Goal: Task Accomplishment & Management: Manage account settings

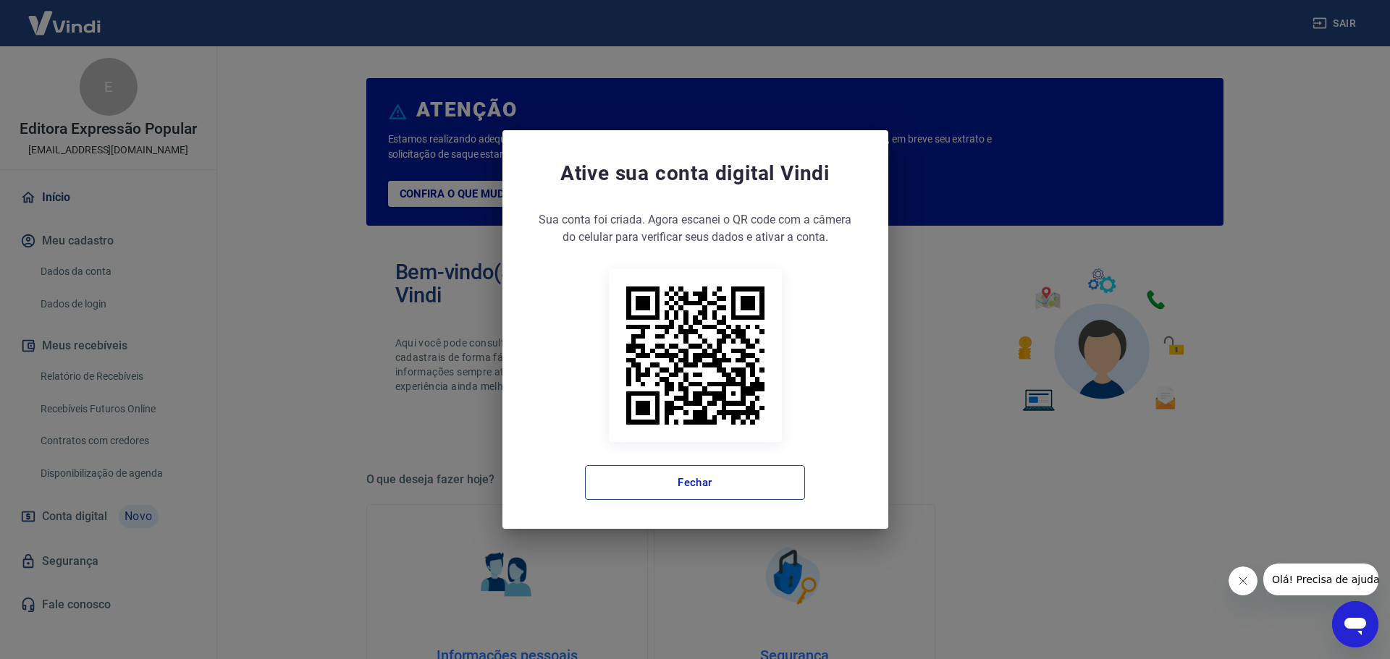
click at [718, 485] on button "Fechar" at bounding box center [695, 482] width 220 height 35
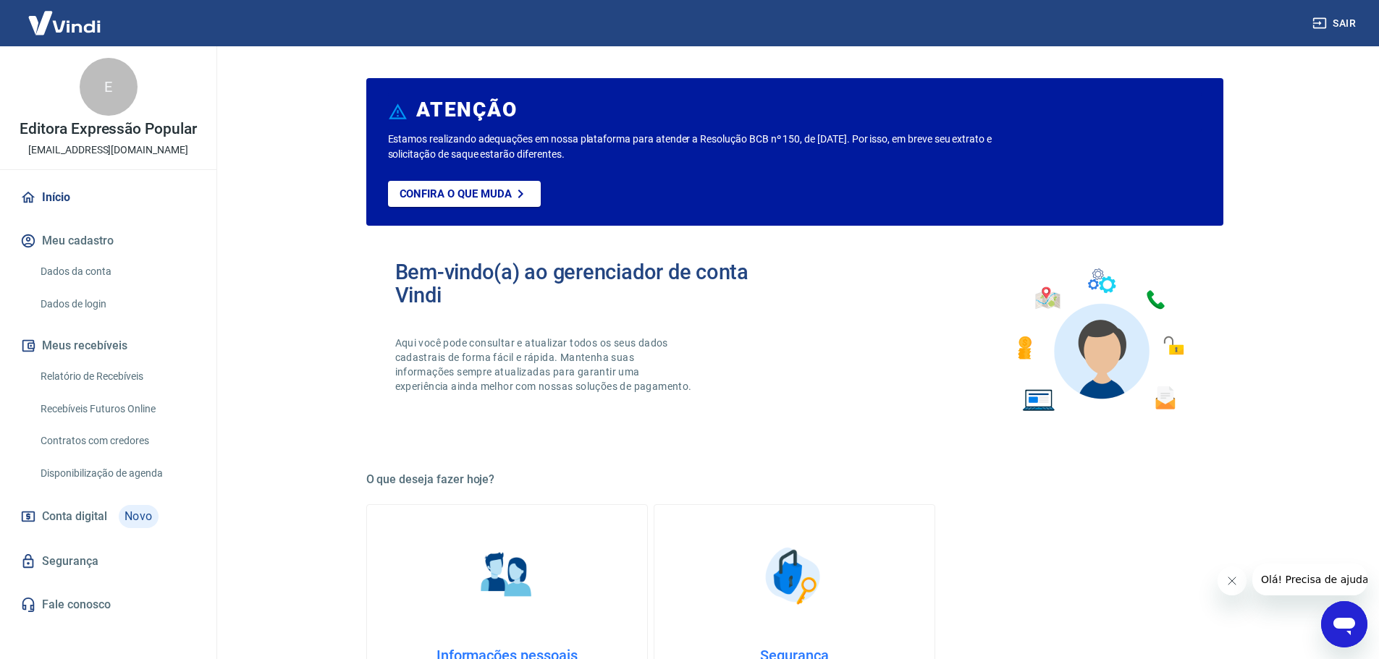
click at [1235, 583] on icon "Fechar mensagem da empresa" at bounding box center [1231, 581] width 12 height 12
click at [132, 381] on link "Relatório de Recebíveis" at bounding box center [117, 377] width 164 height 30
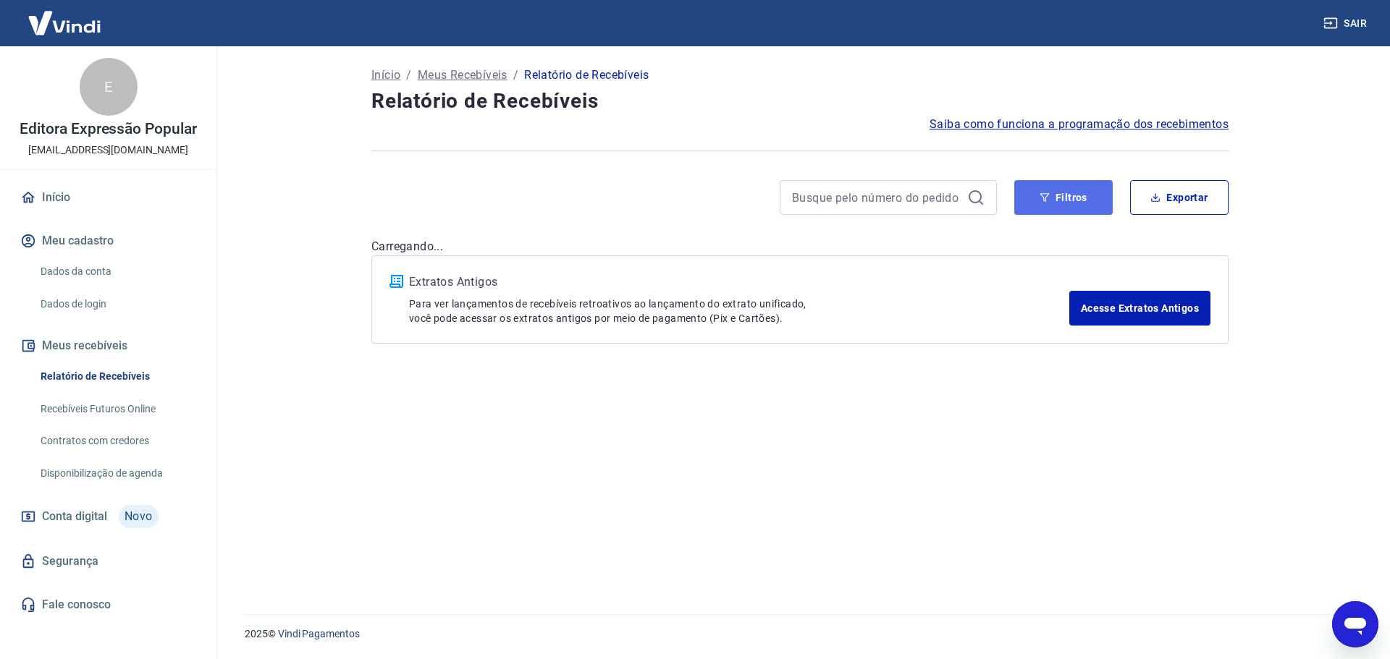
click at [1074, 199] on button "Filtros" at bounding box center [1063, 197] width 98 height 35
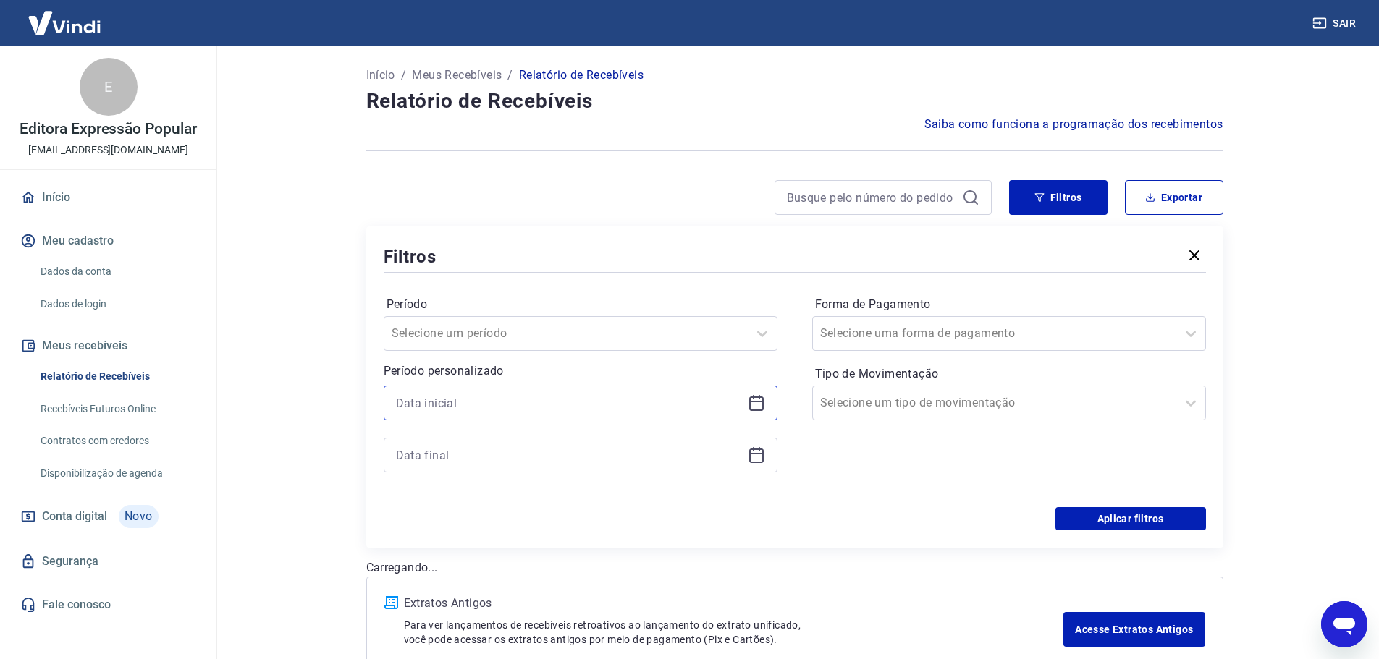
click at [699, 411] on input at bounding box center [569, 403] width 346 height 22
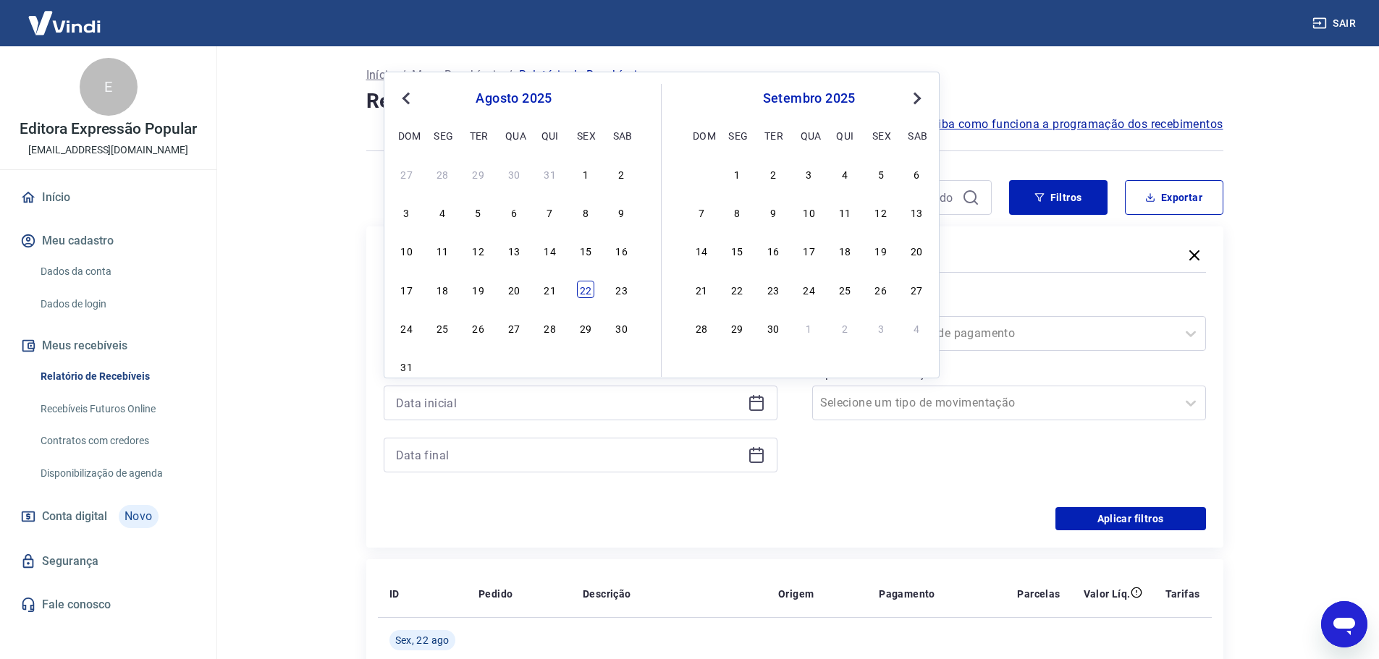
click at [593, 291] on div "22" at bounding box center [585, 289] width 17 height 17
click at [700, 450] on input at bounding box center [569, 455] width 346 height 22
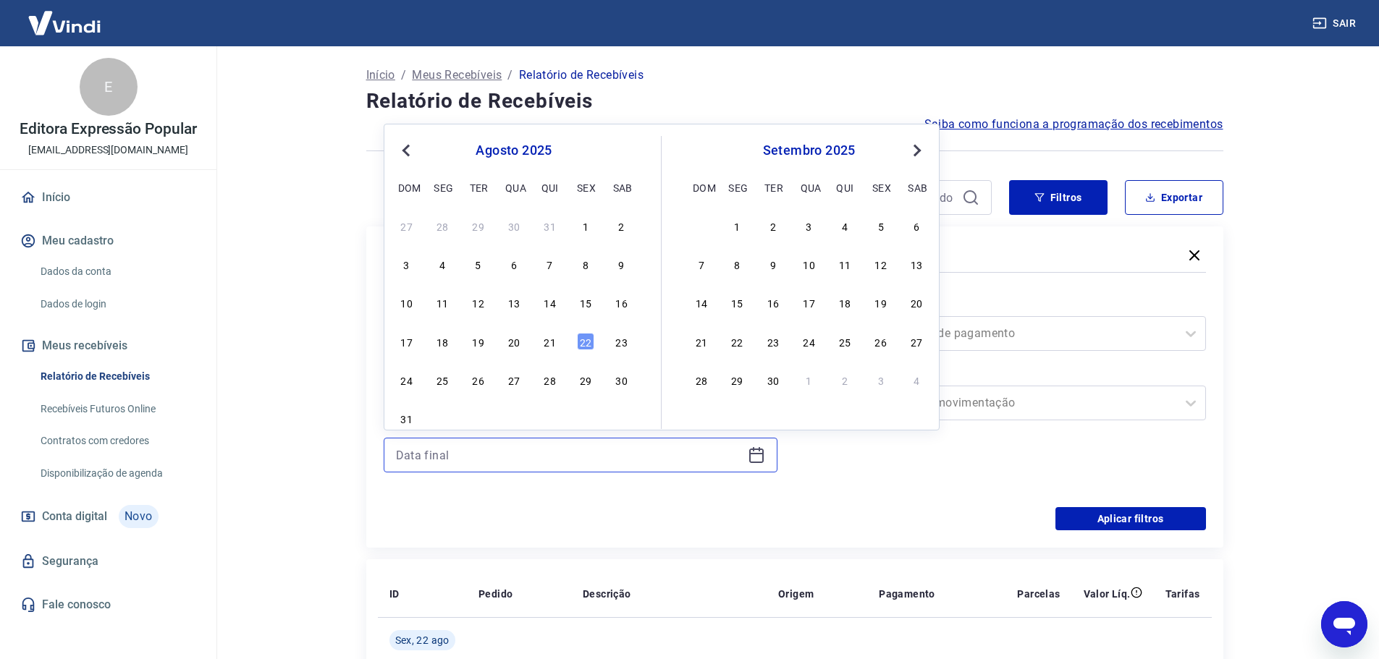
type input "[DATE]"
click at [585, 348] on div "22" at bounding box center [585, 341] width 17 height 17
type input "[DATE]"
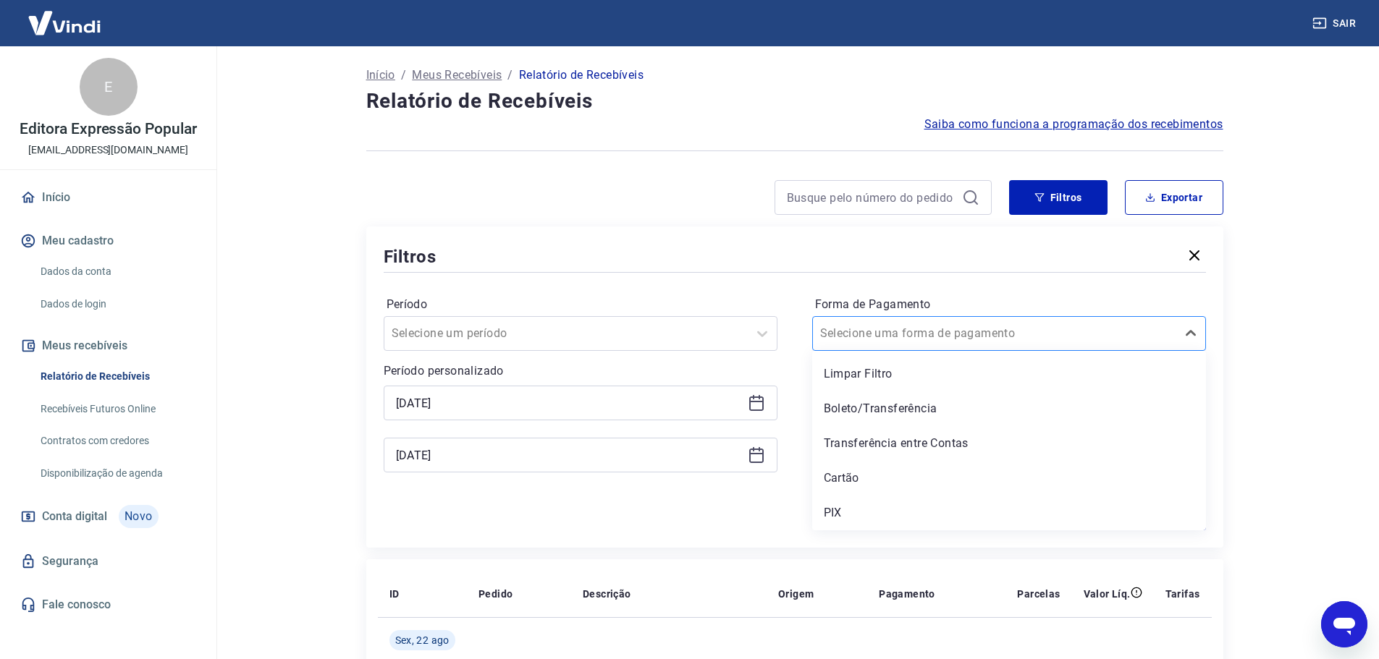
click at [975, 326] on div at bounding box center [994, 333] width 349 height 20
click at [874, 412] on div "Boleto/Transferência" at bounding box center [1009, 408] width 394 height 29
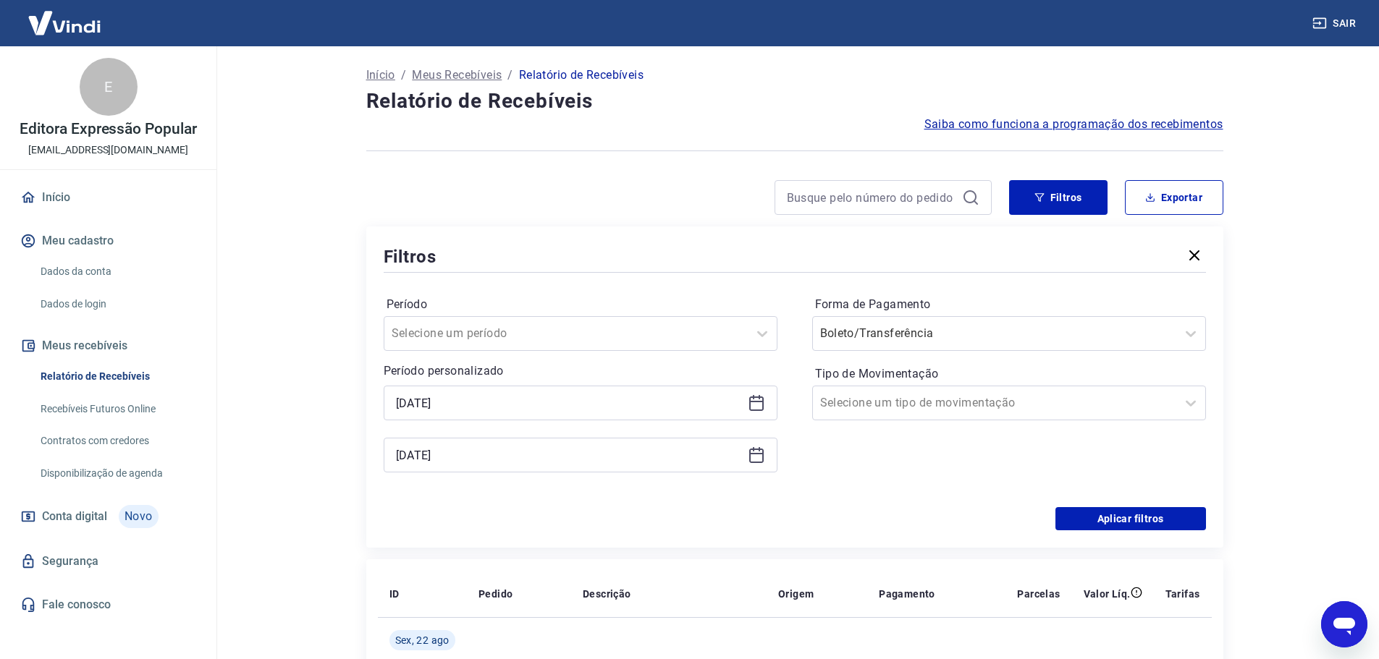
click at [1152, 412] on div at bounding box center [994, 403] width 349 height 20
drag, startPoint x: 849, startPoint y: 478, endPoint x: 1185, endPoint y: 528, distance: 340.1
click at [884, 472] on div "Entrada" at bounding box center [1009, 478] width 394 height 29
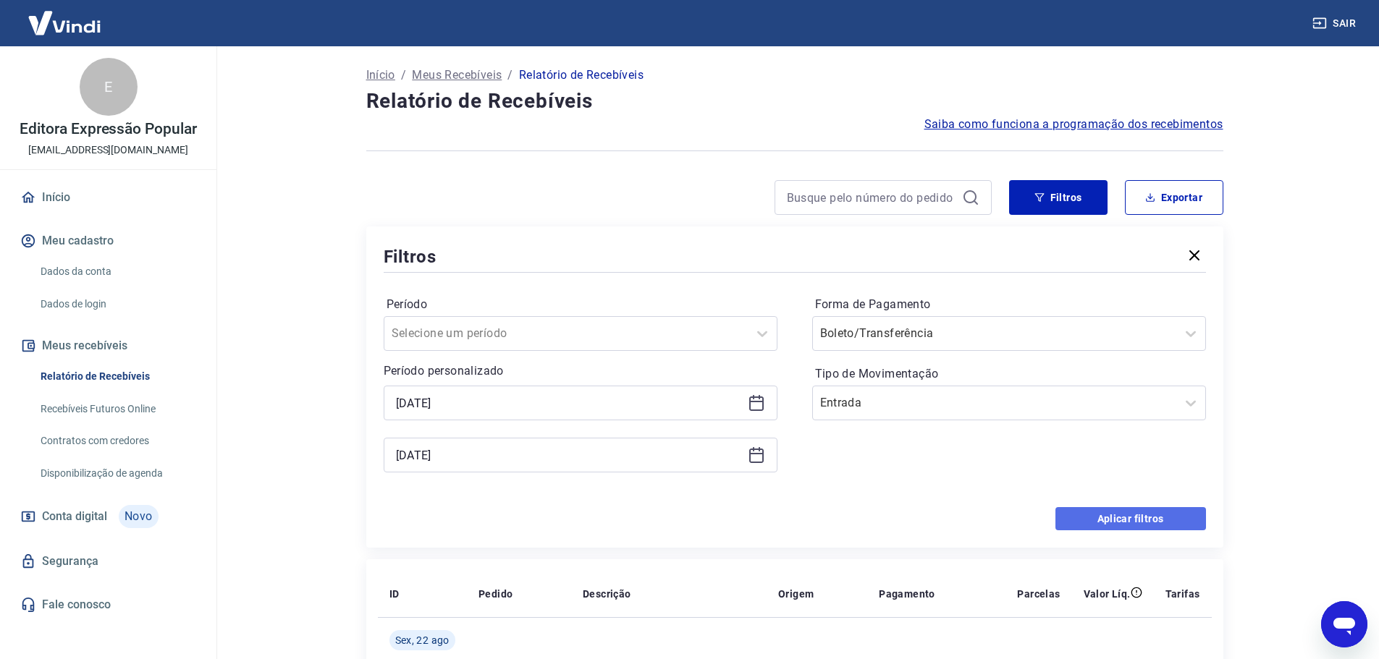
click at [1183, 527] on button "Aplicar filtros" at bounding box center [1130, 518] width 151 height 23
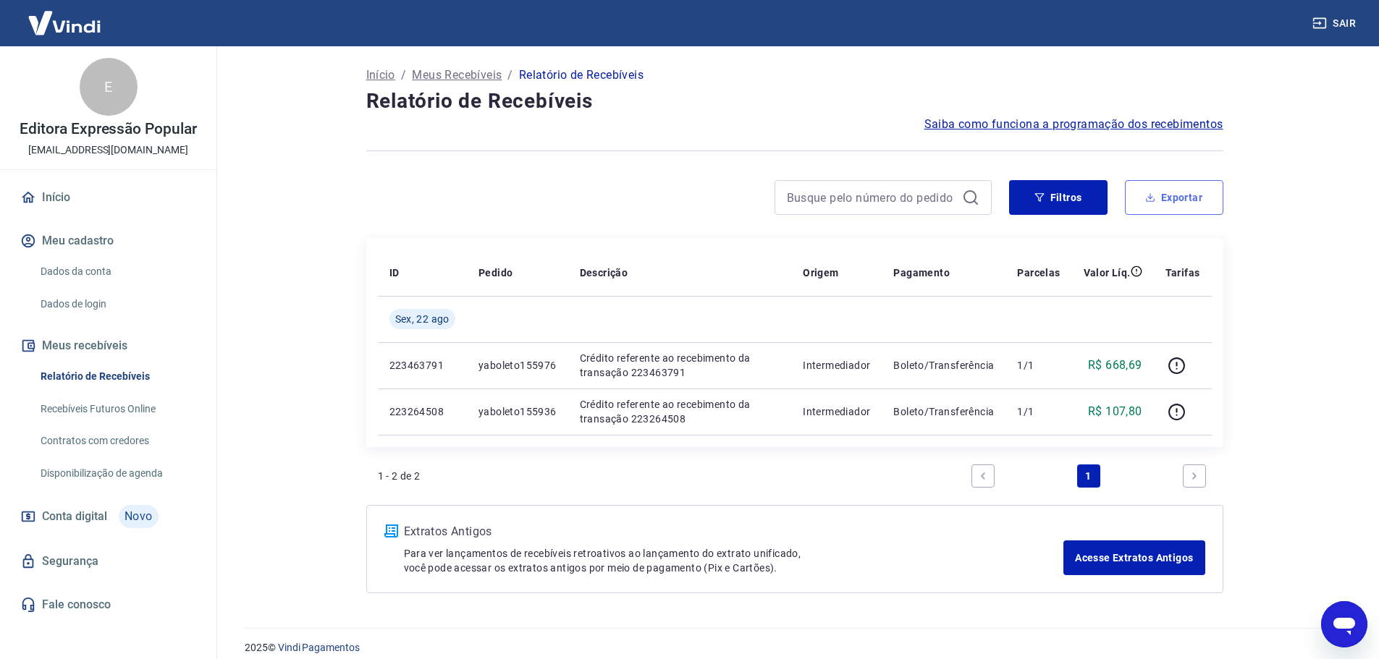
click at [1168, 201] on button "Exportar" at bounding box center [1174, 197] width 98 height 35
type input "[DATE]"
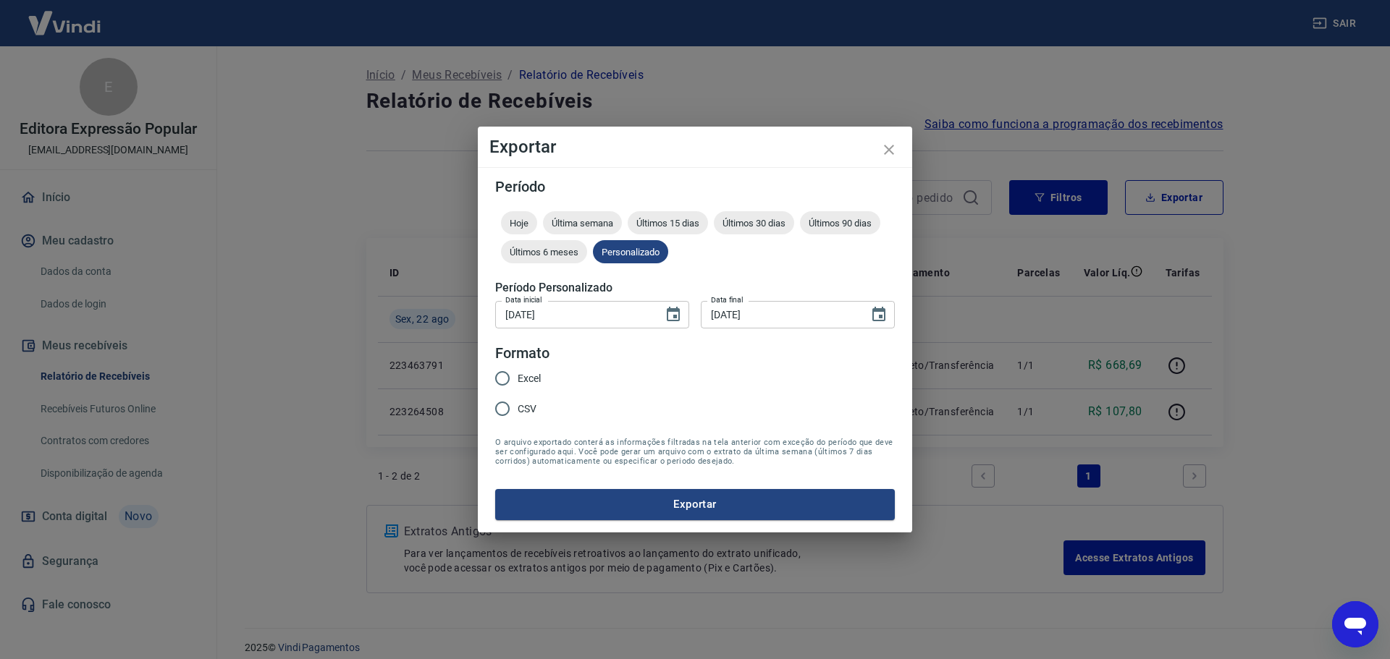
click at [505, 381] on input "Excel" at bounding box center [502, 378] width 30 height 30
radio input "true"
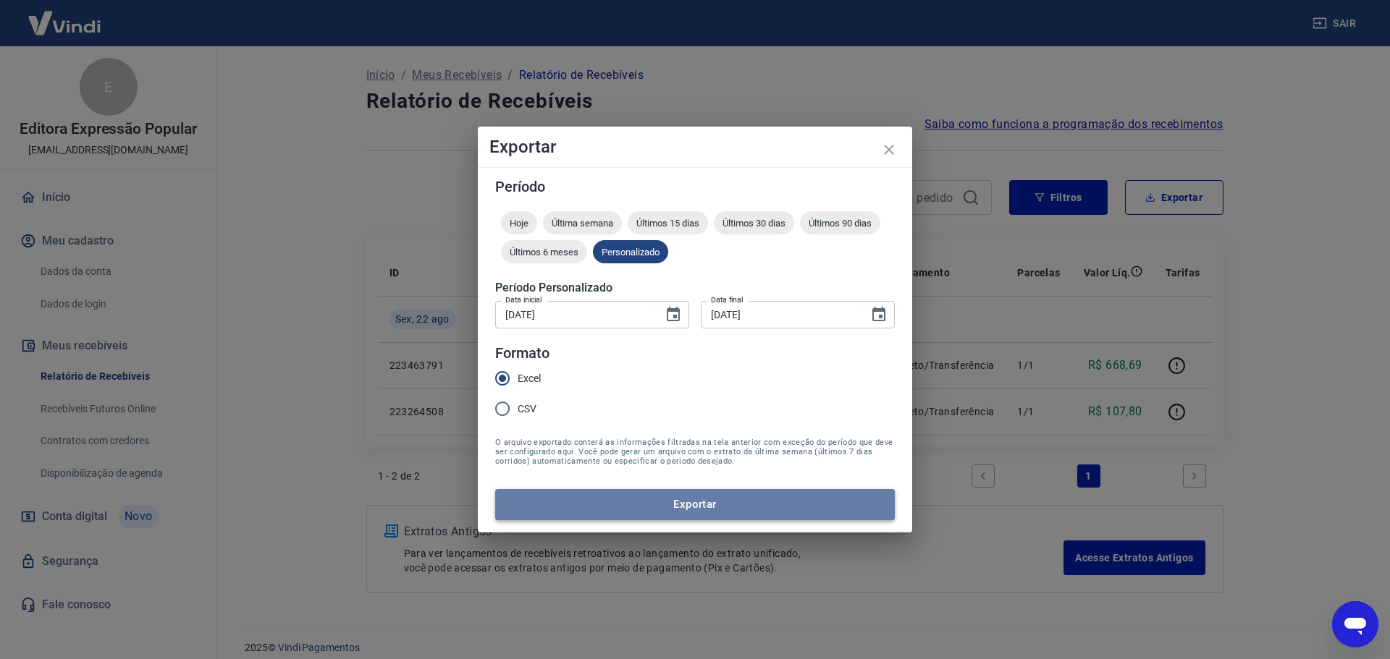
click at [654, 515] on button "Exportar" at bounding box center [694, 504] width 399 height 30
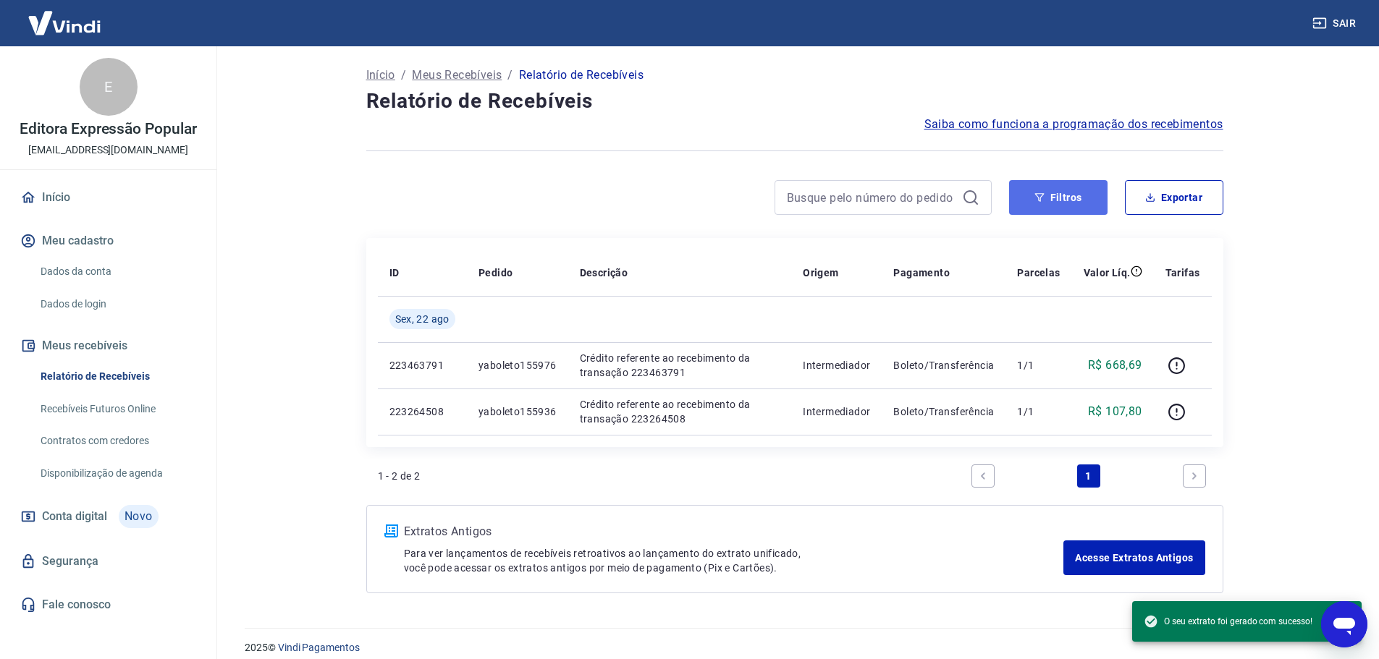
click at [1075, 198] on button "Filtros" at bounding box center [1058, 197] width 98 height 35
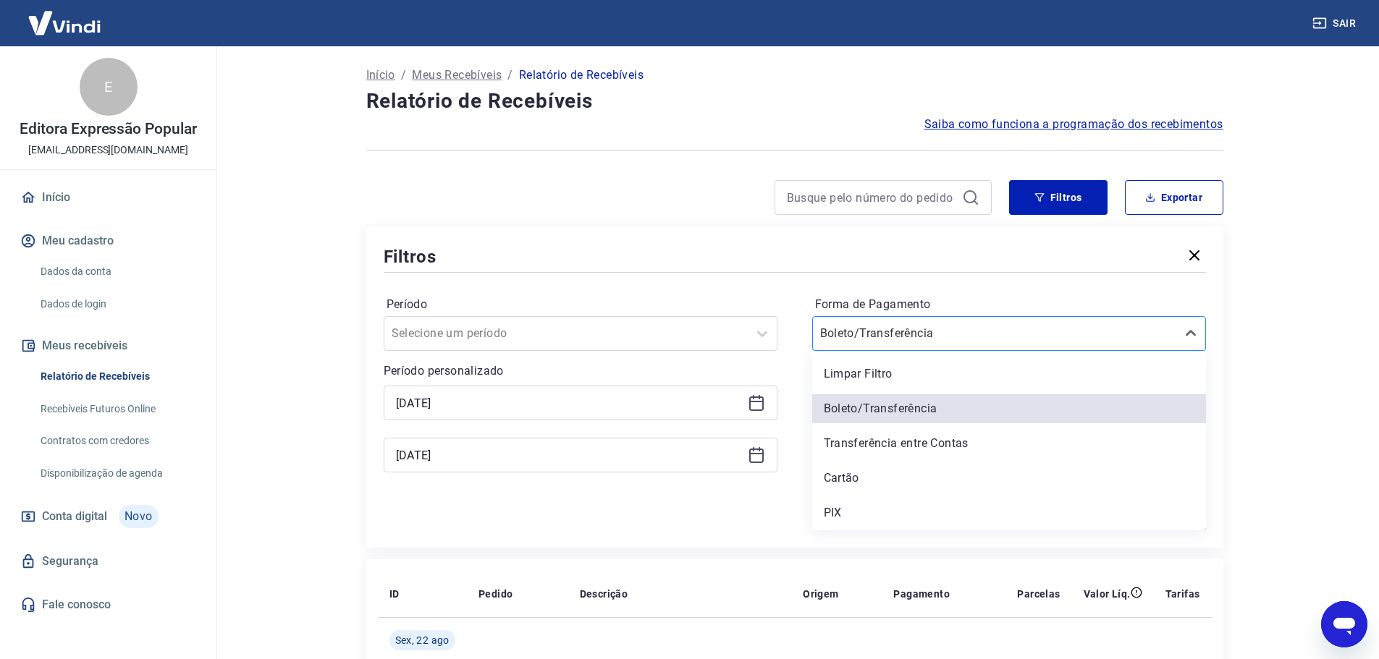
click at [953, 331] on div at bounding box center [994, 333] width 349 height 20
drag, startPoint x: 848, startPoint y: 478, endPoint x: 1219, endPoint y: 416, distance: 376.4
click at [849, 478] on div "Cartão" at bounding box center [1009, 478] width 394 height 29
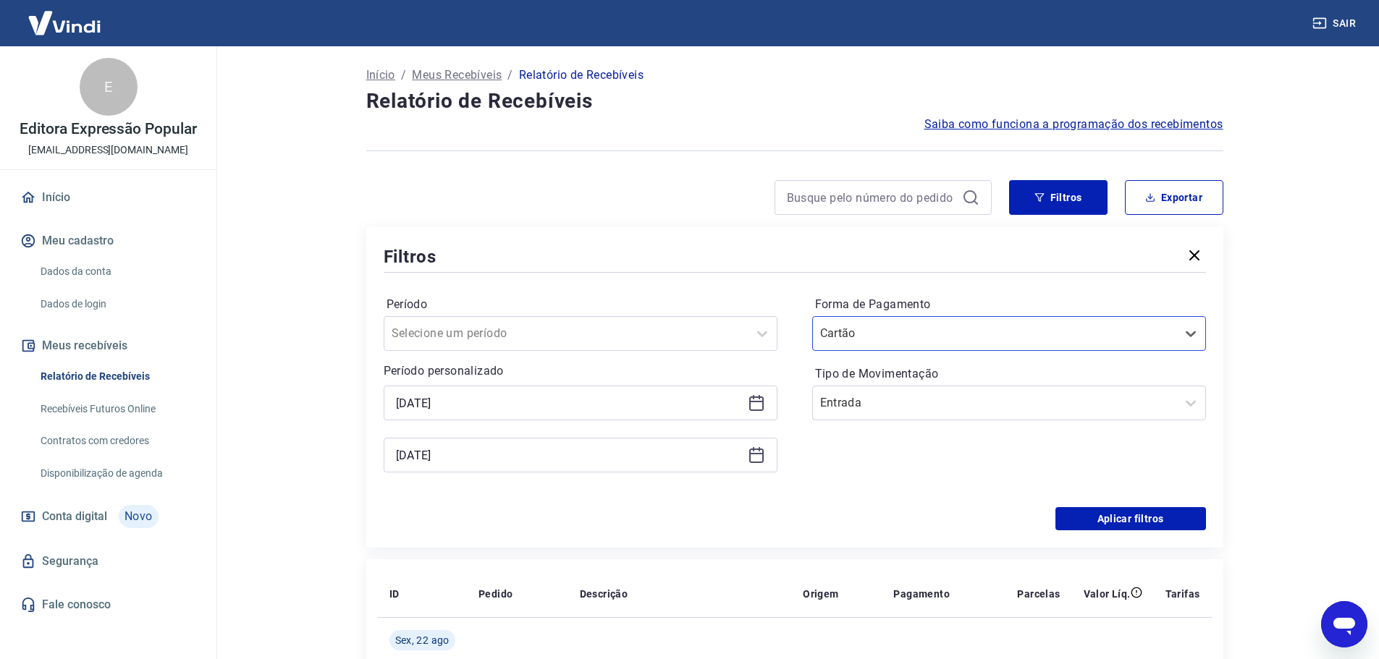
click at [1235, 420] on div "Início / Meus Recebíveis / Relatório de Recebíveis Relatório de Recebíveis Saib…" at bounding box center [795, 489] width 892 height 886
click at [1161, 518] on button "Aplicar filtros" at bounding box center [1130, 518] width 151 height 23
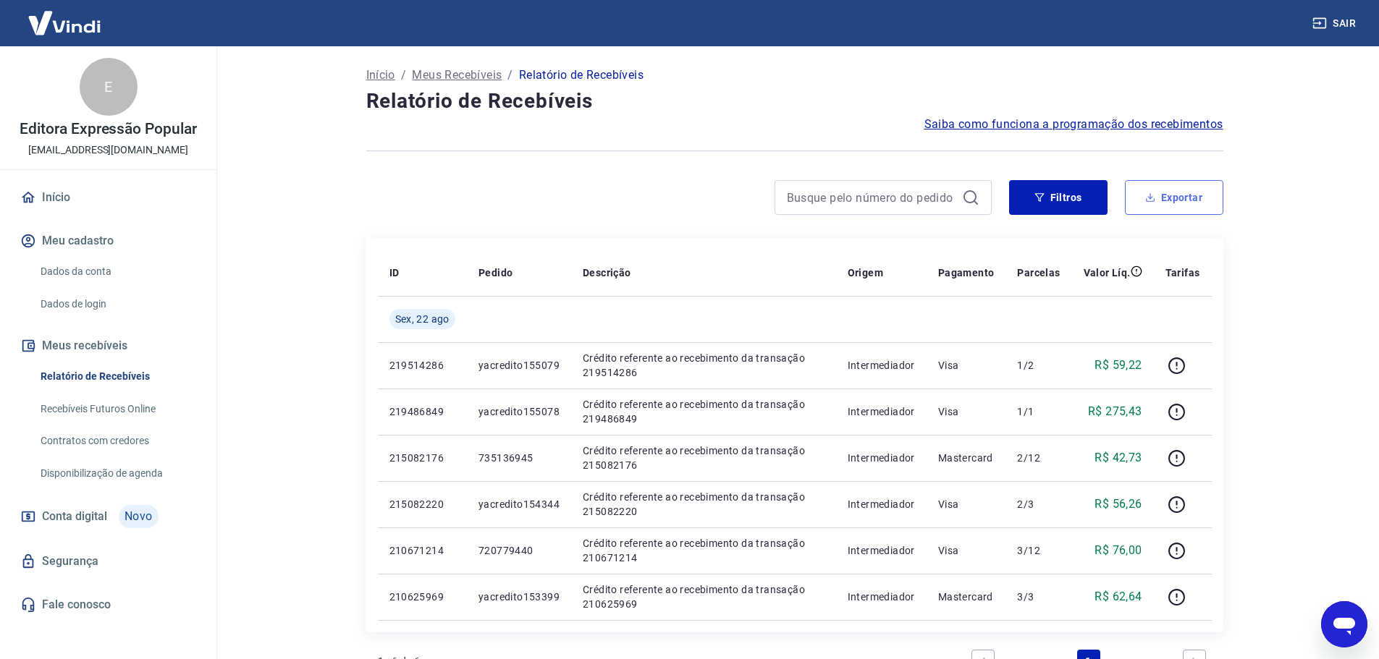
click at [1159, 192] on button "Exportar" at bounding box center [1174, 197] width 98 height 35
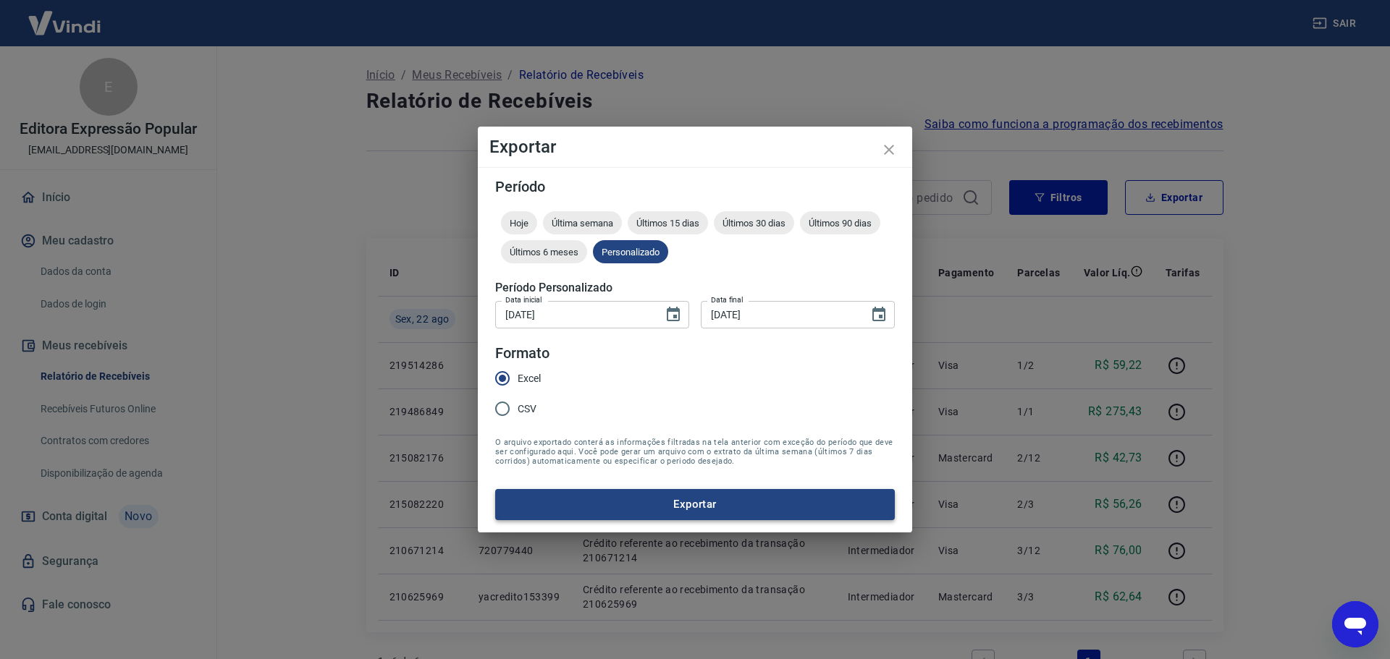
click at [715, 494] on button "Exportar" at bounding box center [694, 504] width 399 height 30
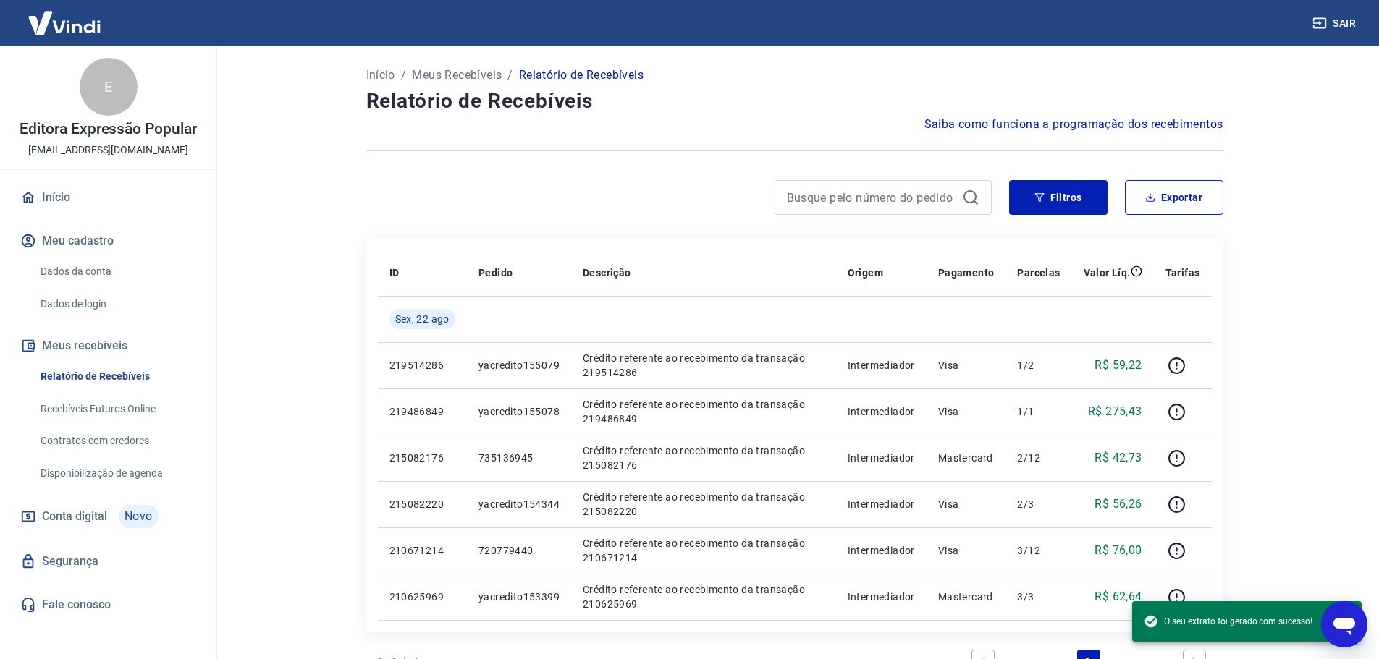
click at [96, 186] on link "Início" at bounding box center [108, 198] width 182 height 32
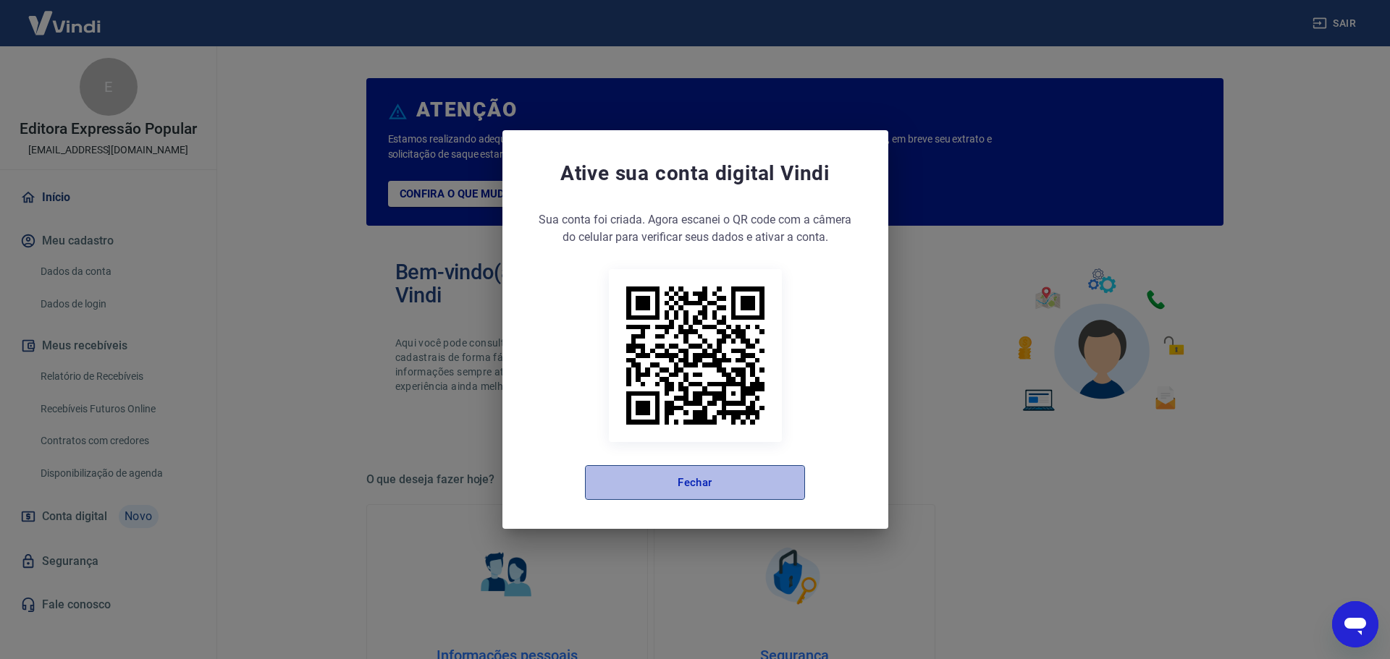
drag, startPoint x: 688, startPoint y: 489, endPoint x: 524, endPoint y: 494, distance: 163.7
click at [686, 487] on button "Fechar" at bounding box center [695, 482] width 220 height 35
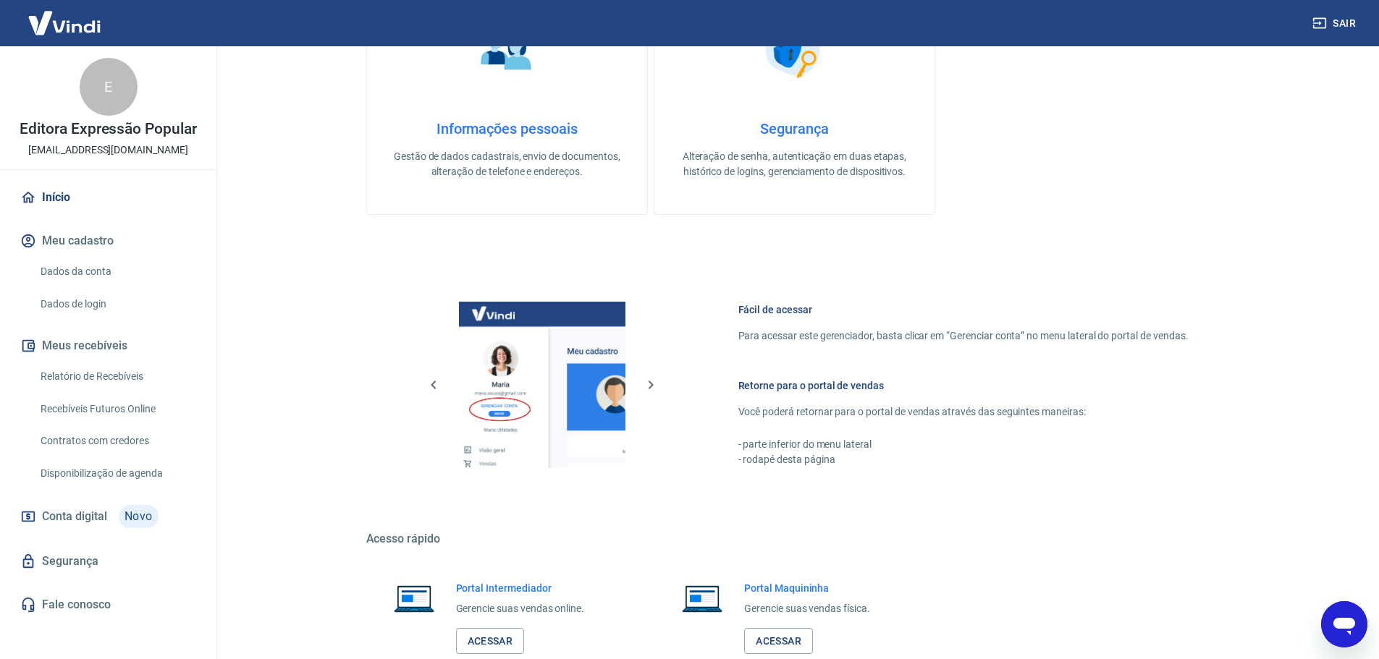
scroll to position [619, 0]
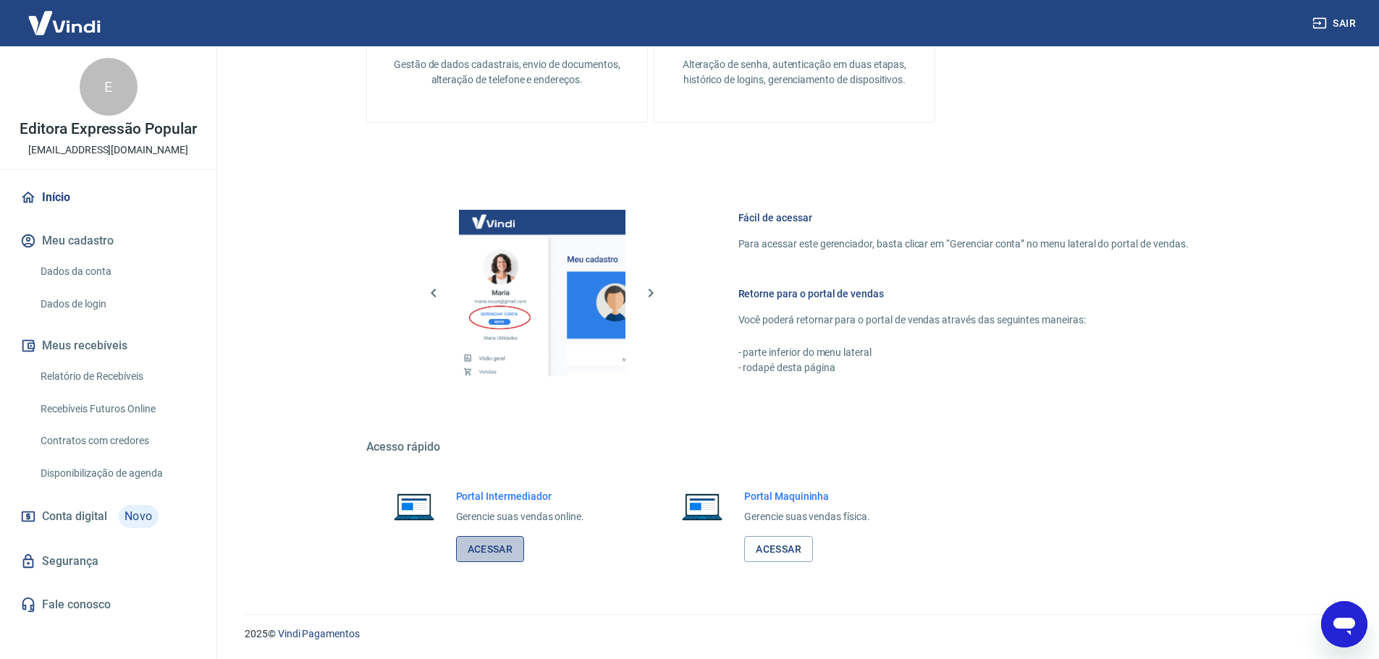
click at [514, 556] on link "Acessar" at bounding box center [490, 549] width 69 height 27
